Goal: Register for event/course

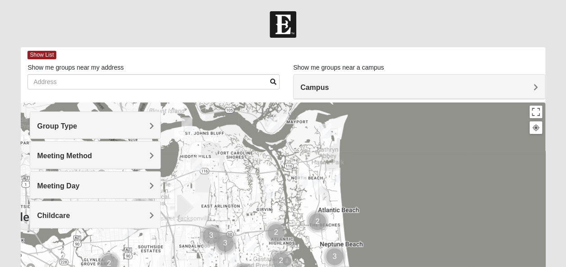
click at [94, 125] on h4 "Group Type" at bounding box center [95, 126] width 117 height 9
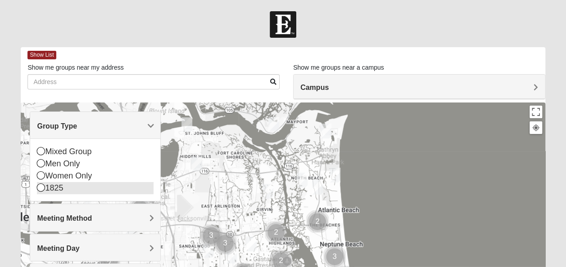
click at [52, 192] on div "1825" at bounding box center [95, 188] width 117 height 12
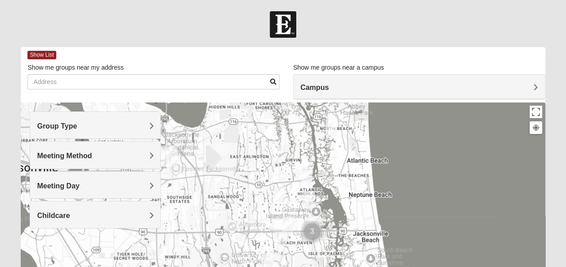
drag, startPoint x: 364, startPoint y: 178, endPoint x: 393, endPoint y: 128, distance: 58.1
click at [370, 97] on div "Campus" at bounding box center [419, 87] width 251 height 24
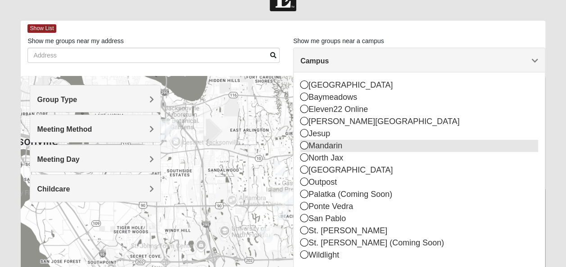
scroll to position [45, 0]
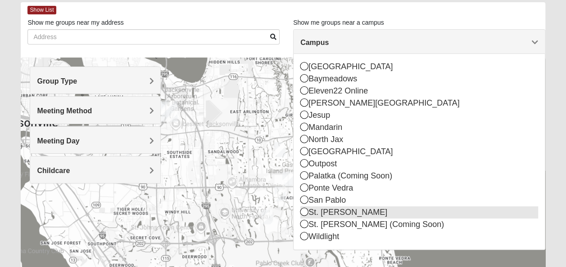
click at [341, 209] on div "St. [PERSON_NAME]" at bounding box center [419, 213] width 238 height 12
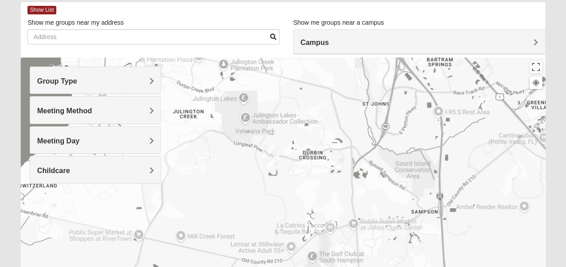
drag, startPoint x: 349, startPoint y: 183, endPoint x: 341, endPoint y: 108, distance: 75.5
click at [340, 107] on div at bounding box center [283, 238] width 524 height 360
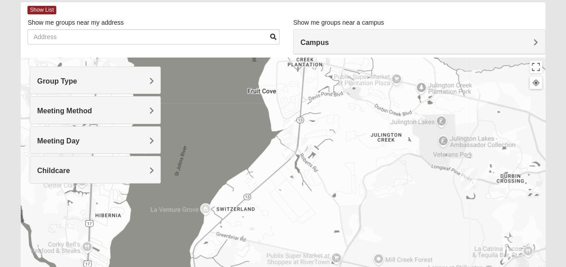
drag, startPoint x: 295, startPoint y: 122, endPoint x: 384, endPoint y: 143, distance: 91.2
click at [499, 149] on div at bounding box center [283, 238] width 524 height 360
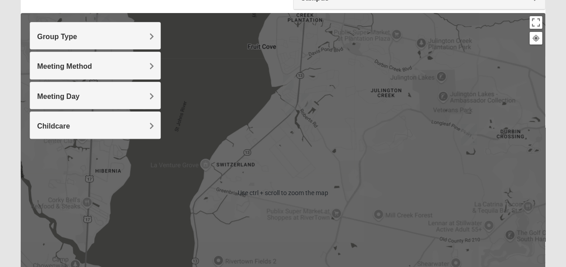
scroll to position [90, 0]
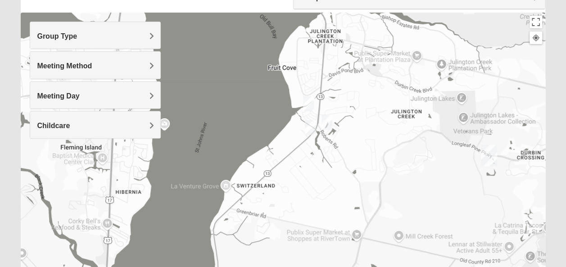
drag, startPoint x: 320, startPoint y: 113, endPoint x: 341, endPoint y: 135, distance: 30.2
click at [341, 135] on div at bounding box center [283, 193] width 524 height 360
click at [309, 101] on img "1825 Mixed Lokey 32259" at bounding box center [308, 104] width 18 height 22
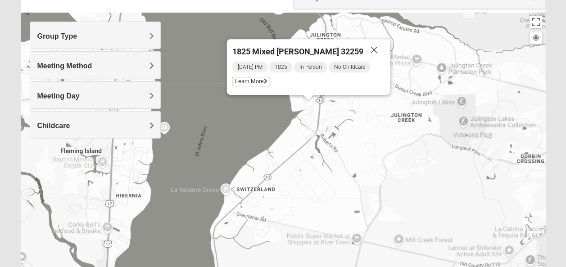
click at [308, 128] on img "1825 Mixed Faletra 32259" at bounding box center [310, 131] width 18 height 22
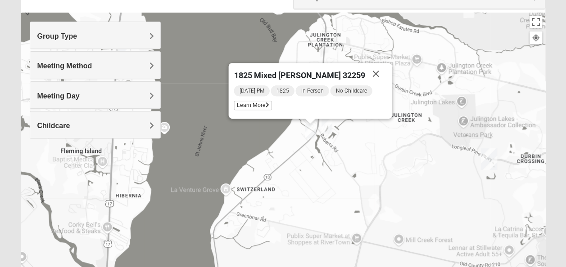
click at [332, 121] on img "1825 Mixed Welch 32259" at bounding box center [327, 126] width 18 height 22
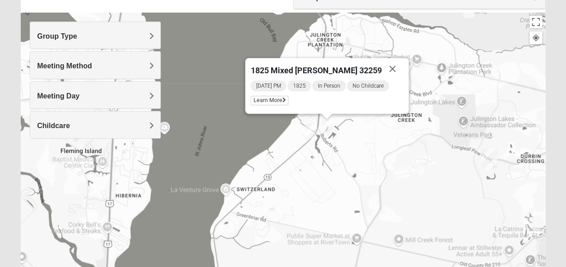
click at [312, 128] on img "1825 Mixed Faletra 32259" at bounding box center [310, 131] width 18 height 22
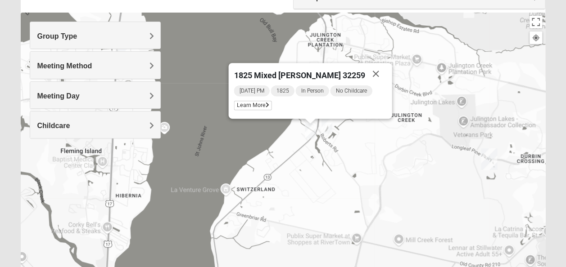
click at [327, 124] on img "1825 Mixed Welch 32259" at bounding box center [327, 126] width 18 height 22
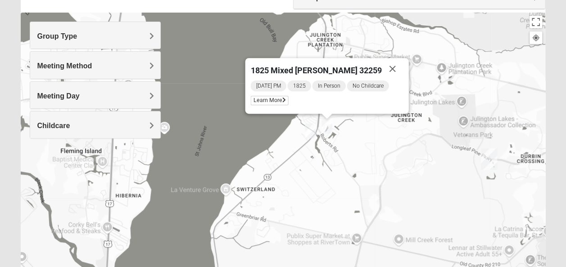
click at [311, 128] on img "1825 Mixed Faletra 32259" at bounding box center [310, 131] width 18 height 22
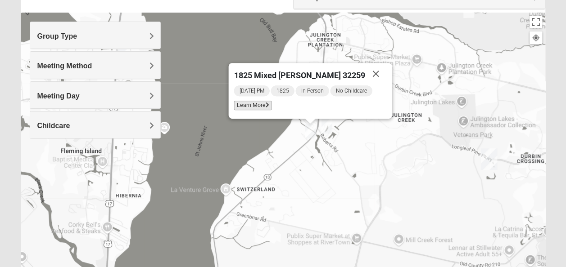
click at [265, 106] on span "Learn More" at bounding box center [253, 105] width 38 height 9
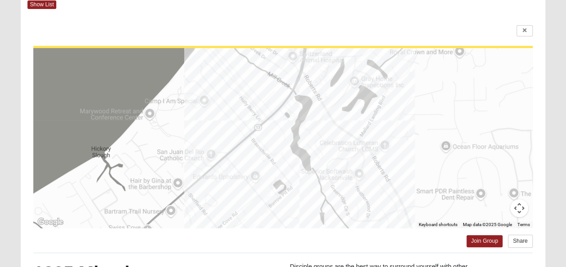
drag, startPoint x: 409, startPoint y: 157, endPoint x: 409, endPoint y: 143, distance: 14.0
click at [409, 143] on div at bounding box center [282, 138] width 499 height 180
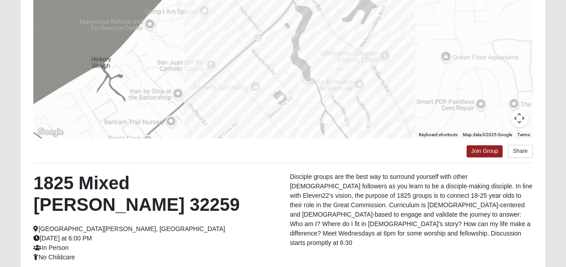
scroll to position [186, 0]
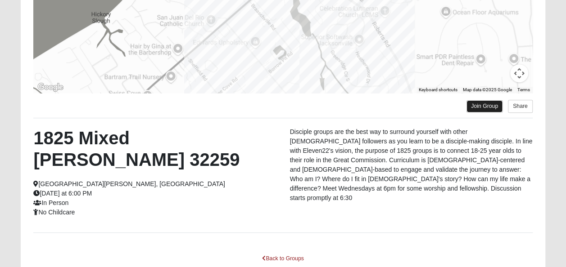
click at [483, 103] on link "Join Group" at bounding box center [484, 106] width 36 height 12
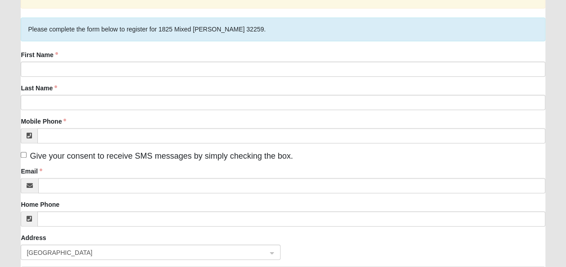
scroll to position [90, 0]
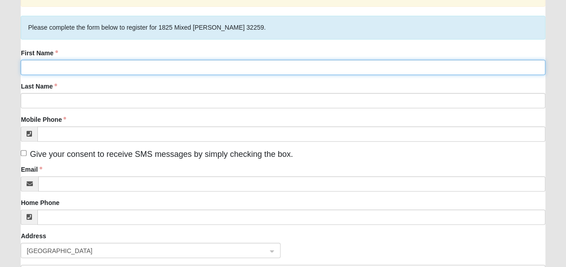
click at [69, 65] on input "First Name" at bounding box center [283, 67] width 524 height 15
type input "Alyssa"
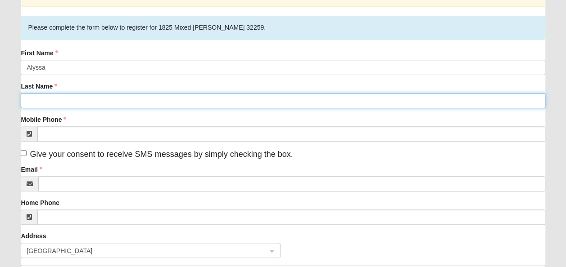
click at [32, 99] on input "Last Name" at bounding box center [283, 100] width 524 height 15
type input "Slosson"
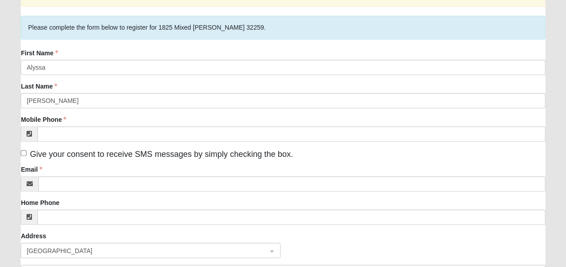
click at [40, 90] on label "Last Name" at bounding box center [39, 86] width 36 height 9
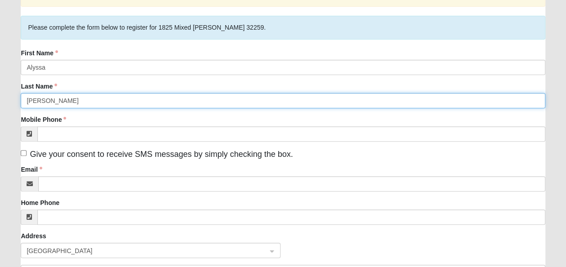
click at [40, 93] on input "Slosson" at bounding box center [283, 100] width 524 height 15
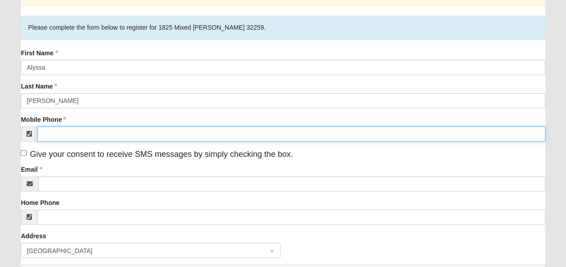
click at [66, 133] on input "Mobile Phone" at bounding box center [290, 134] width 507 height 15
type input "(904) 705-9330"
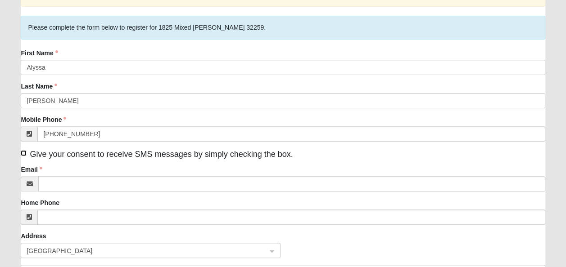
click at [25, 153] on input "Give your consent to receive SMS messages by simply checking the box." at bounding box center [24, 153] width 6 height 6
checkbox input "true"
click at [64, 193] on div "First Name Alyssa Last Name Slosson Mobile Phone (904) 705-9330 Give your conse…" at bounding box center [283, 190] width 524 height 283
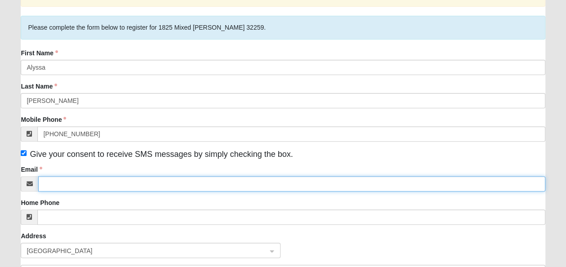
click at [67, 189] on input "Email" at bounding box center [291, 184] width 507 height 15
type input "alyssaann888@yahoo.com"
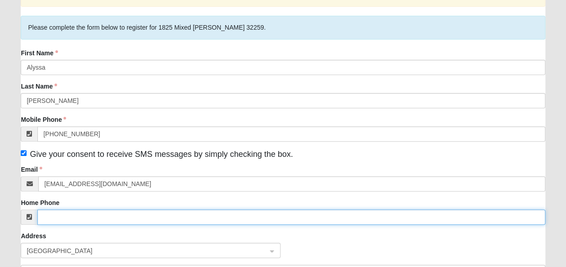
click at [94, 220] on input "Home Phone" at bounding box center [290, 217] width 507 height 15
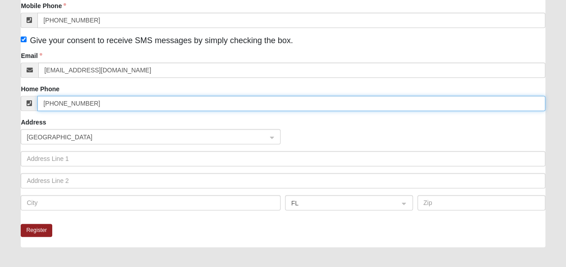
scroll to position [225, 0]
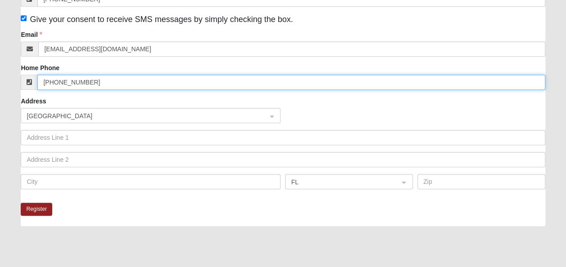
type input "(904) 705-9330"
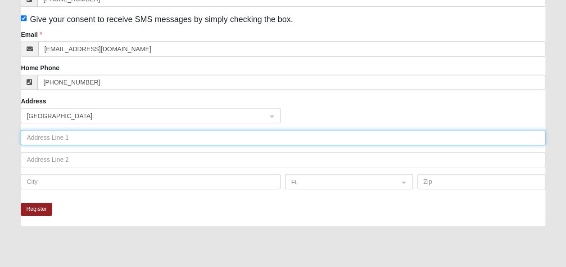
click at [94, 136] on input "text" at bounding box center [283, 137] width 524 height 15
type input "149 Wellwood Ave, St.Johns, Florida, 32259"
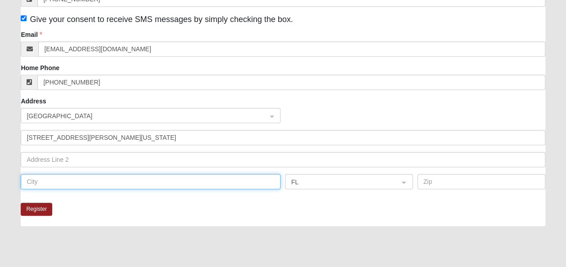
type input "St. [PERSON_NAME]"
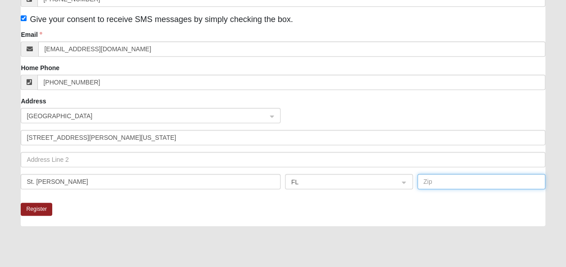
type input "32259"
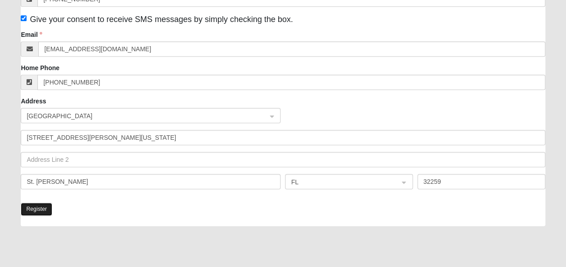
click at [41, 210] on button "Register" at bounding box center [37, 209] width 32 height 13
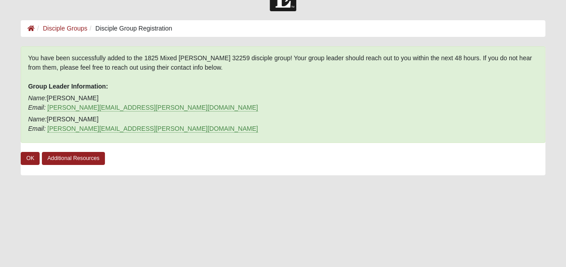
scroll to position [13, 0]
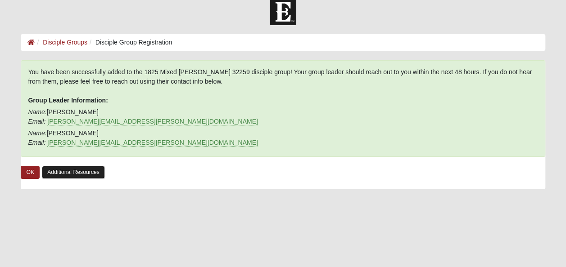
click at [76, 178] on link "Additional Resources" at bounding box center [73, 172] width 63 height 13
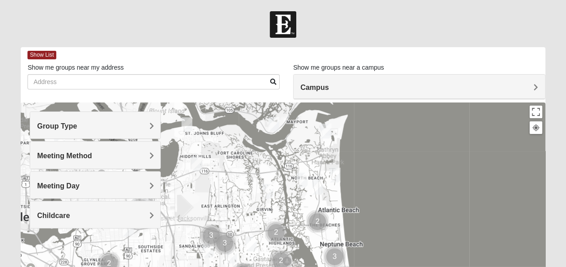
click at [75, 130] on span "Group Type" at bounding box center [57, 126] width 40 height 8
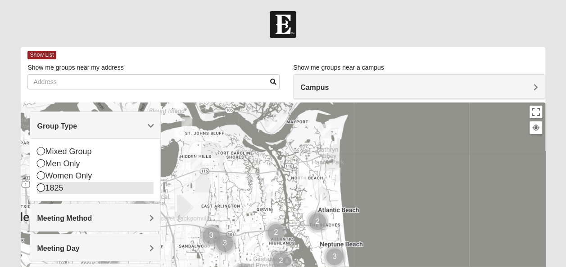
click at [60, 190] on div "1825" at bounding box center [95, 188] width 117 height 12
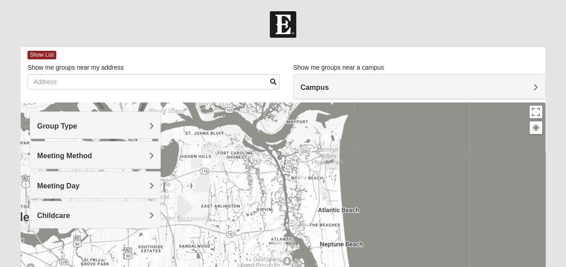
click at [379, 83] on h4 "Campus" at bounding box center [419, 87] width 238 height 9
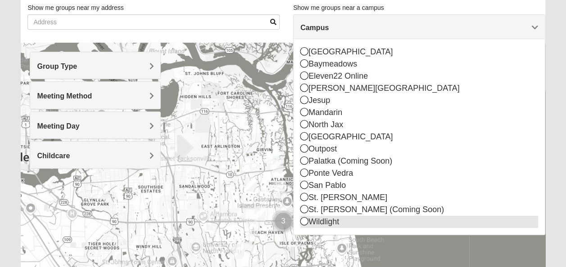
scroll to position [90, 0]
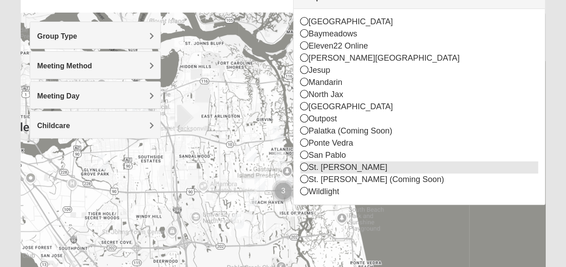
click at [323, 165] on div "St. [PERSON_NAME]" at bounding box center [419, 168] width 238 height 12
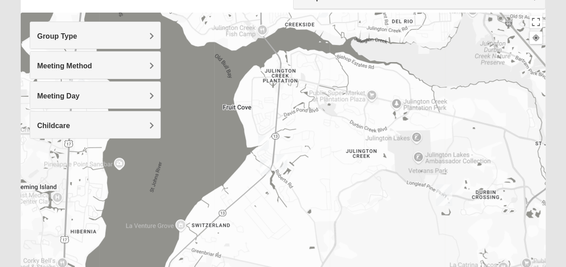
drag, startPoint x: 231, startPoint y: 182, endPoint x: 281, endPoint y: 172, distance: 50.9
click at [392, 190] on div at bounding box center [283, 193] width 524 height 360
click at [267, 166] on img "1825 Mixed Faletra 32259" at bounding box center [265, 167] width 18 height 22
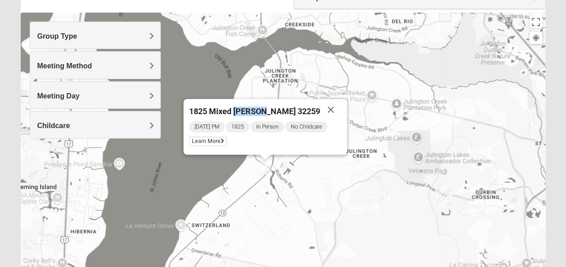
drag, startPoint x: 235, startPoint y: 109, endPoint x: 261, endPoint y: 114, distance: 26.3
click at [261, 114] on span "1825 Mixed [PERSON_NAME] 32259" at bounding box center [254, 111] width 131 height 9
copy span "[PERSON_NAME]"
